Goal: Information Seeking & Learning: Learn about a topic

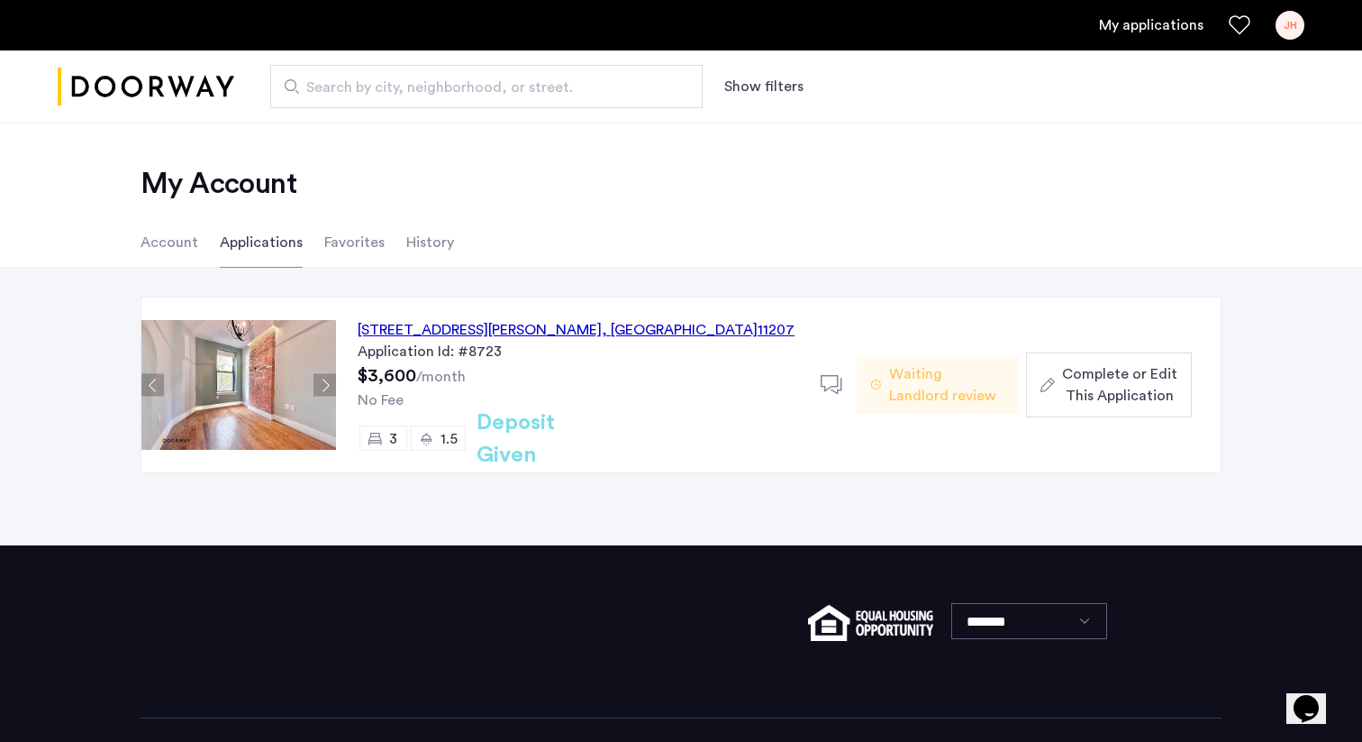
click at [595, 332] on div "620 Wilson Avenue, Unit 3L, Brooklyn , NY 11207" at bounding box center [576, 330] width 437 height 22
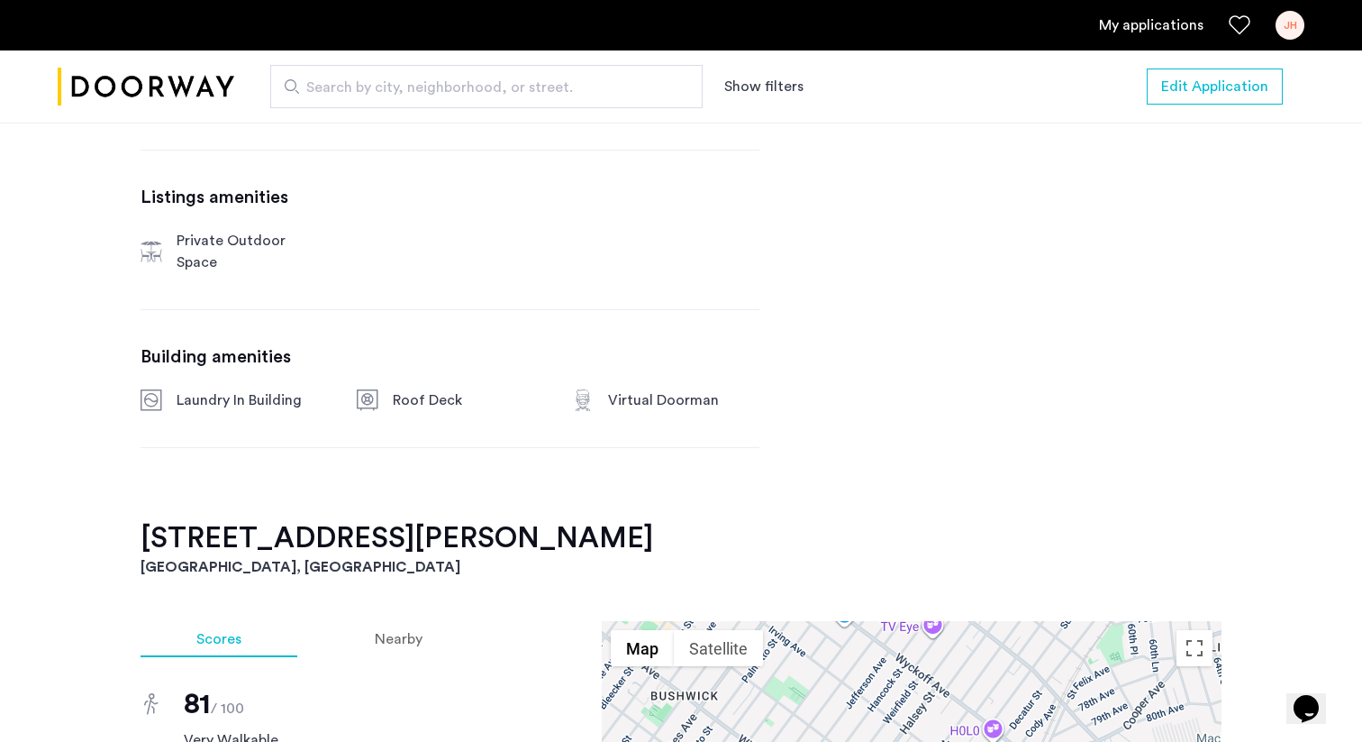
scroll to position [1062, 0]
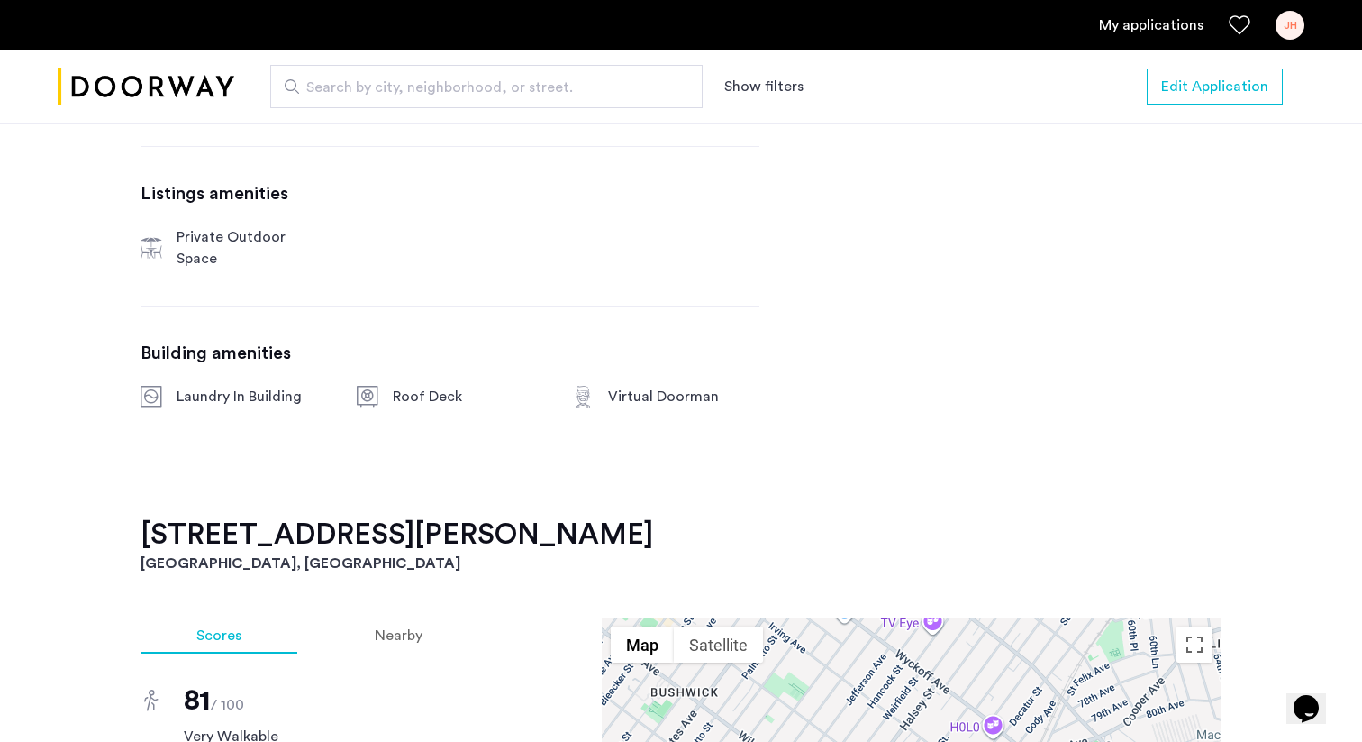
click at [273, 386] on div "Laundry In Building" at bounding box center [252, 397] width 151 height 22
click at [357, 421] on div "[STREET_ADDRESS][PERSON_NAME] $3,600 Monthly rent 3 Bedrooms 1.5 Baths multi-fa…" at bounding box center [450, 58] width 619 height 915
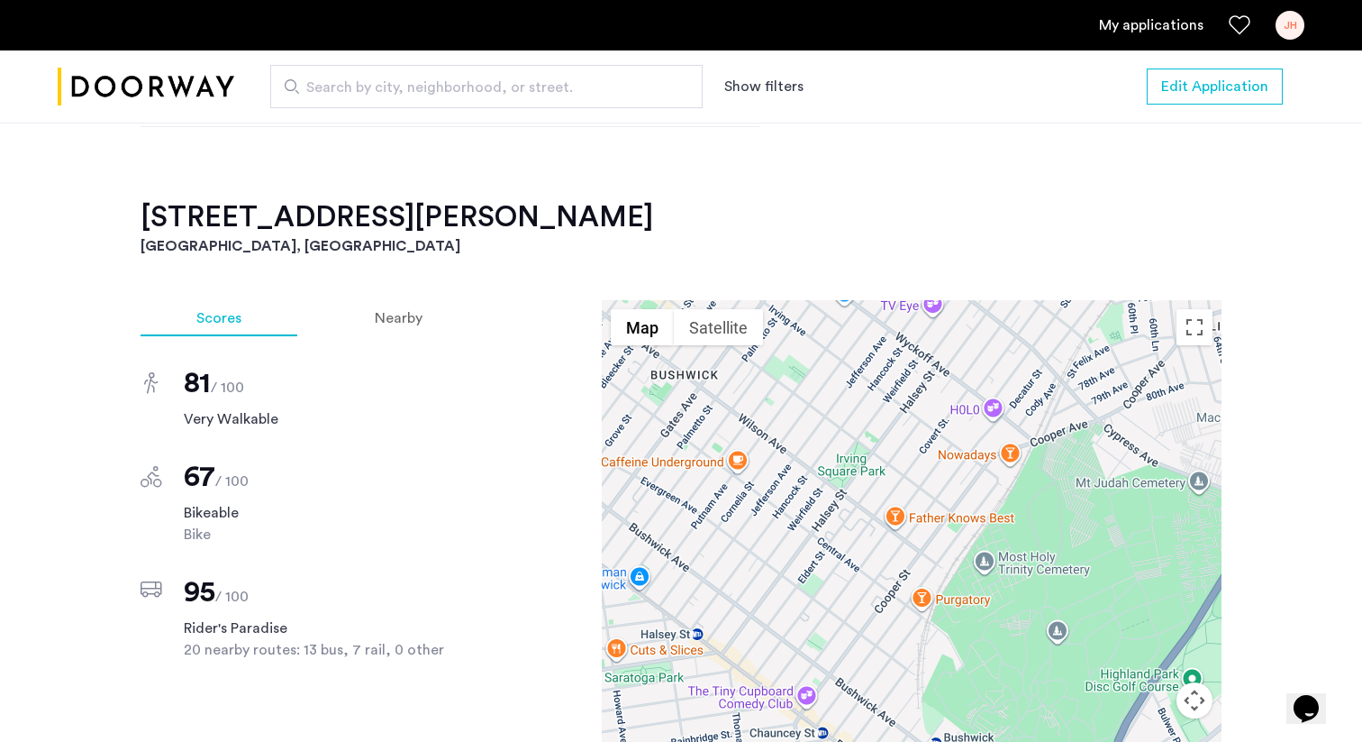
scroll to position [1384, 0]
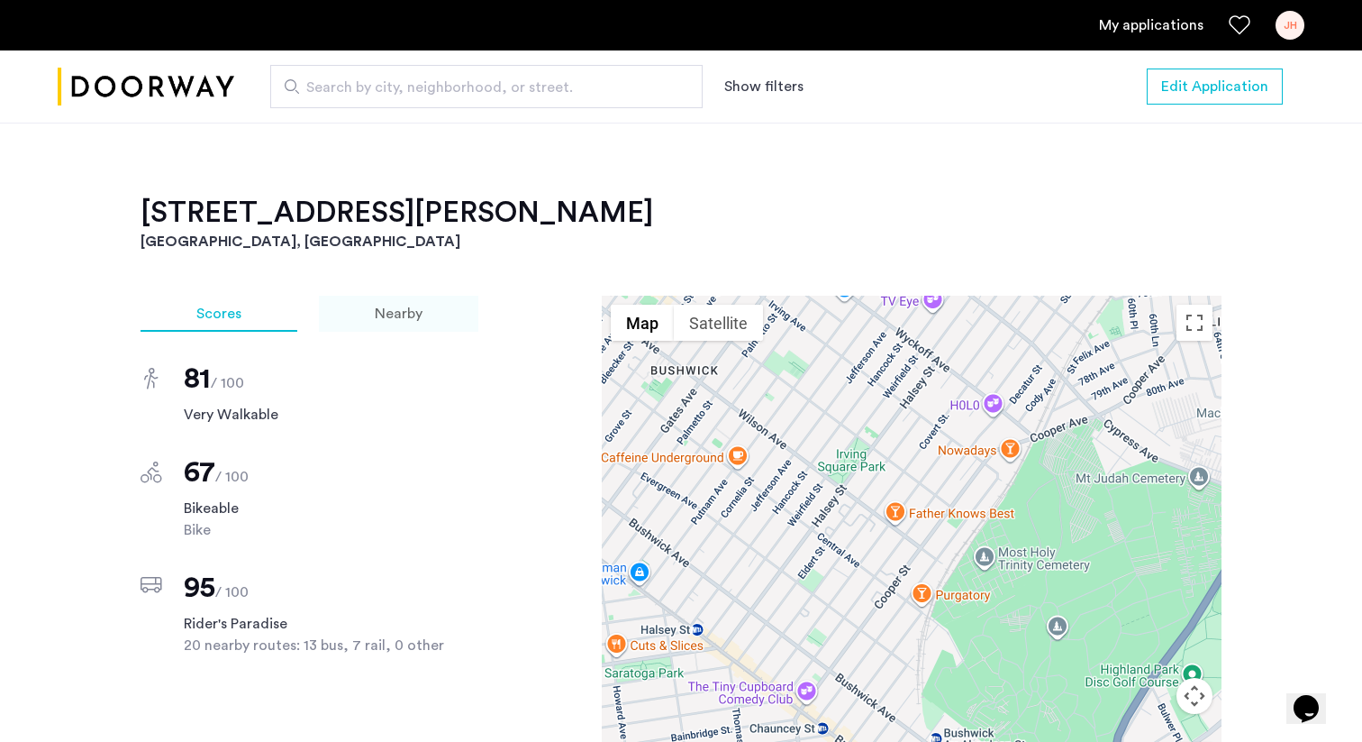
click at [386, 296] on div "Nearby" at bounding box center [398, 314] width 159 height 36
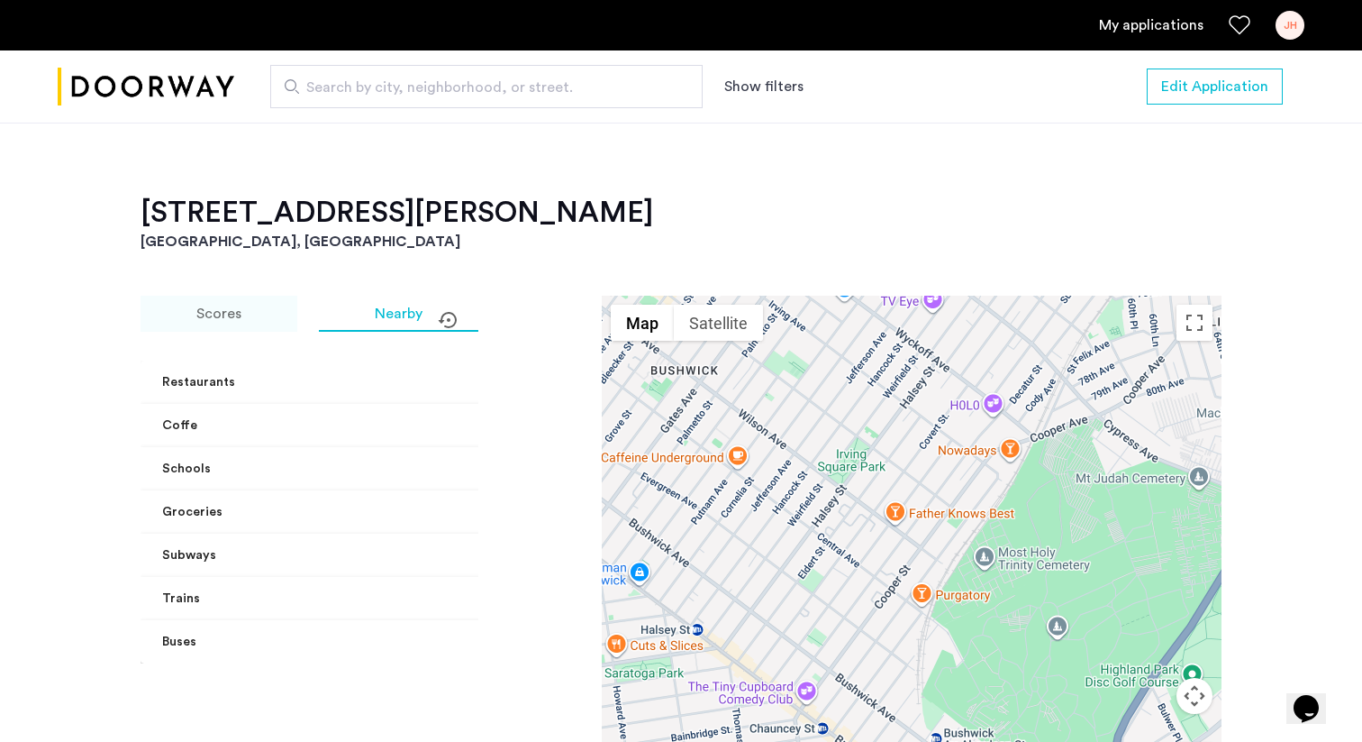
click at [211, 306] on span "Scores" at bounding box center [218, 313] width 45 height 14
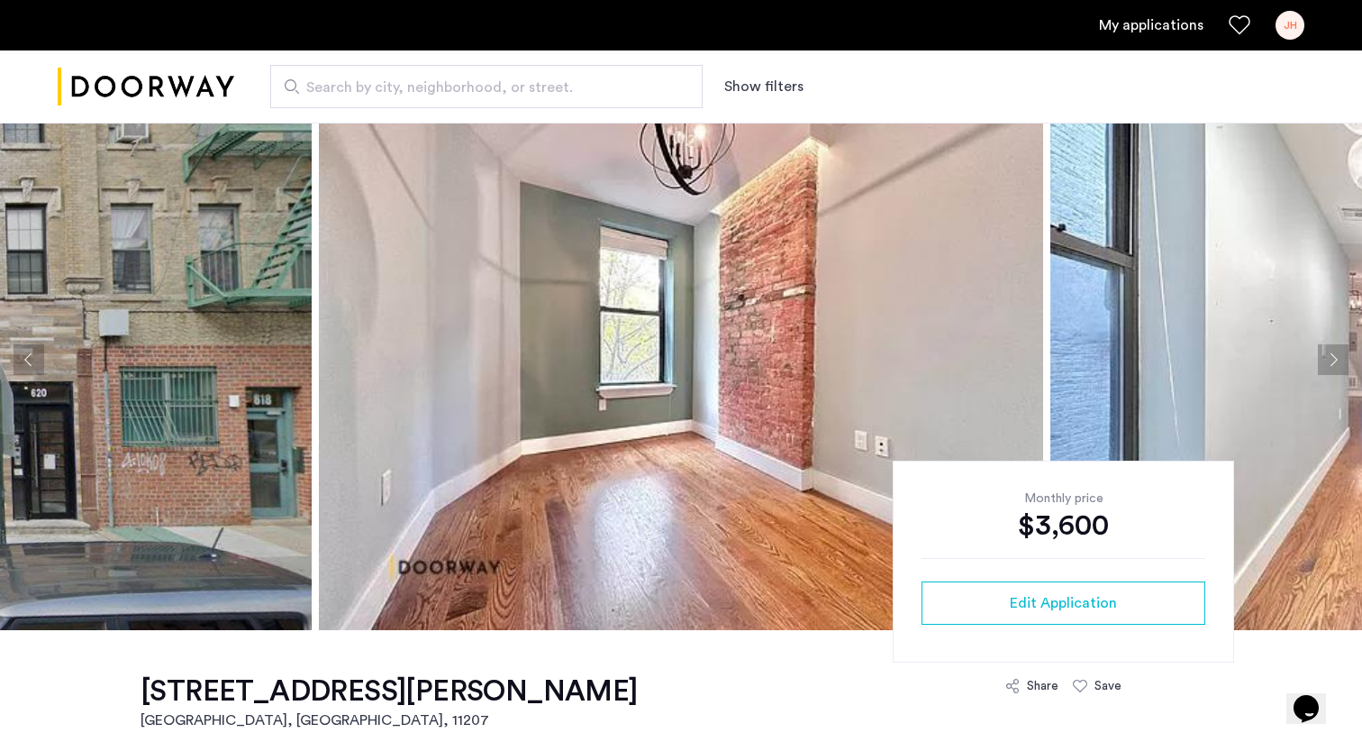
scroll to position [0, 0]
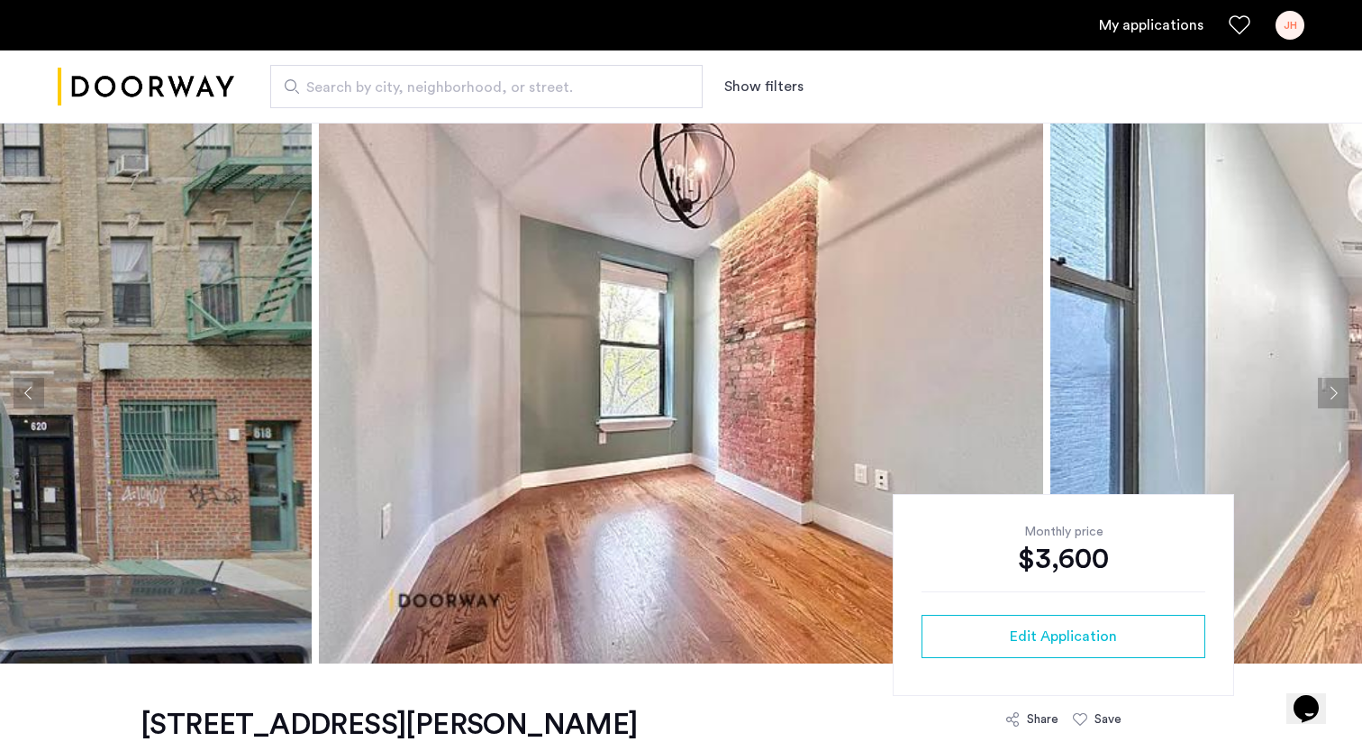
click at [138, 90] on img "Cazamio logo" at bounding box center [146, 87] width 177 height 68
